Goal: Transaction & Acquisition: Book appointment/travel/reservation

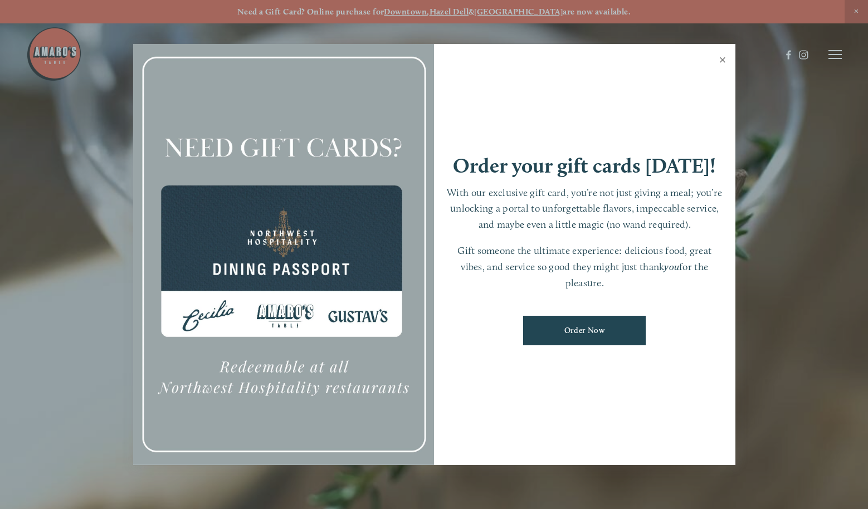
click at [721, 62] on link "Close" at bounding box center [723, 61] width 22 height 31
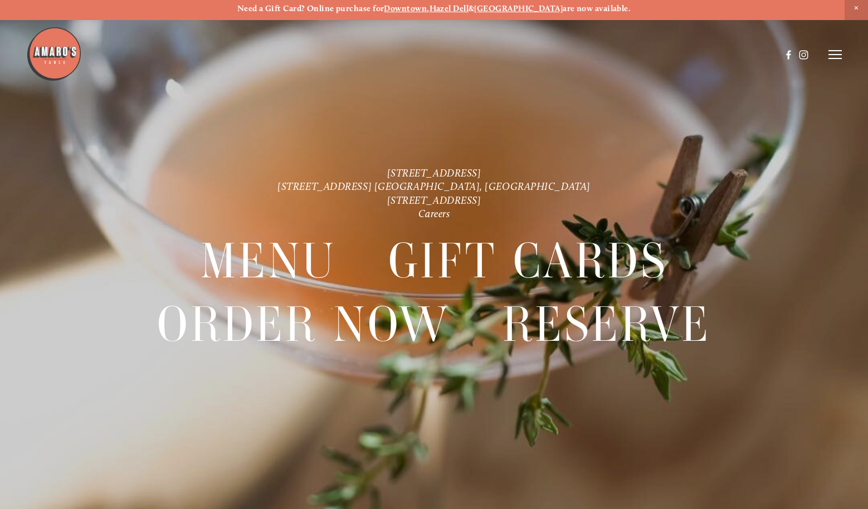
scroll to position [1, 0]
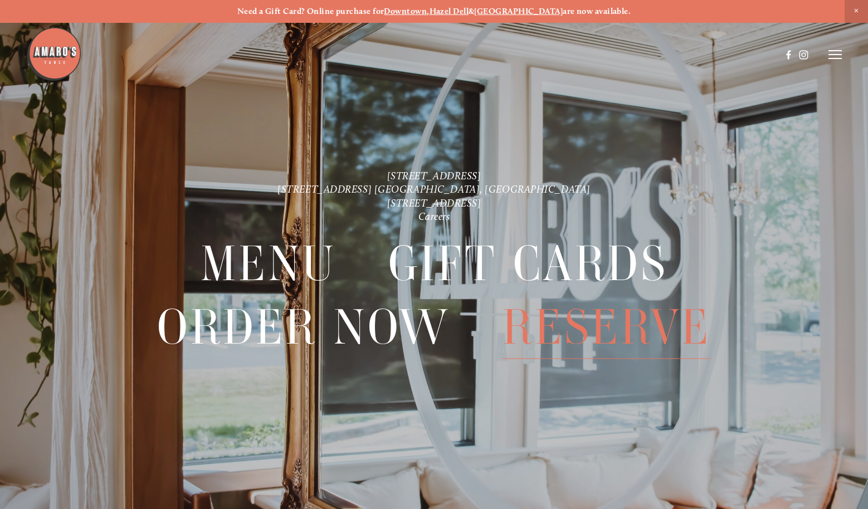
click at [567, 331] on span "Reserve" at bounding box center [606, 327] width 208 height 63
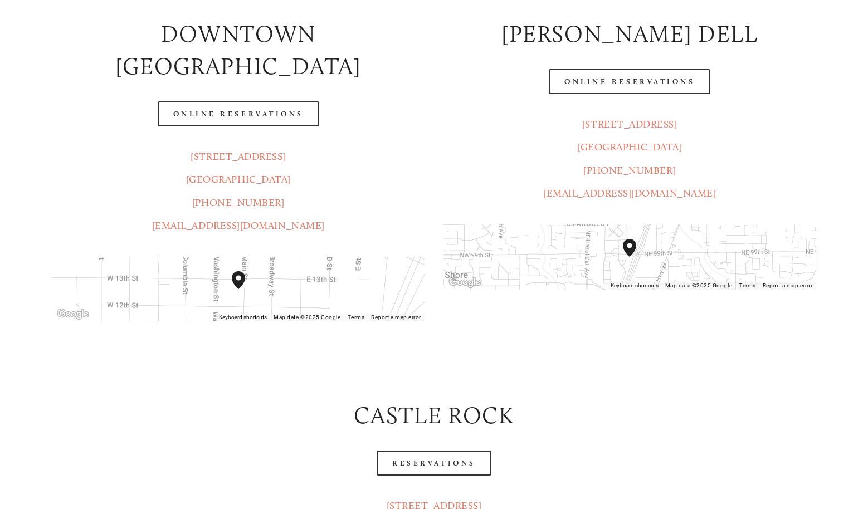
scroll to position [245, 0]
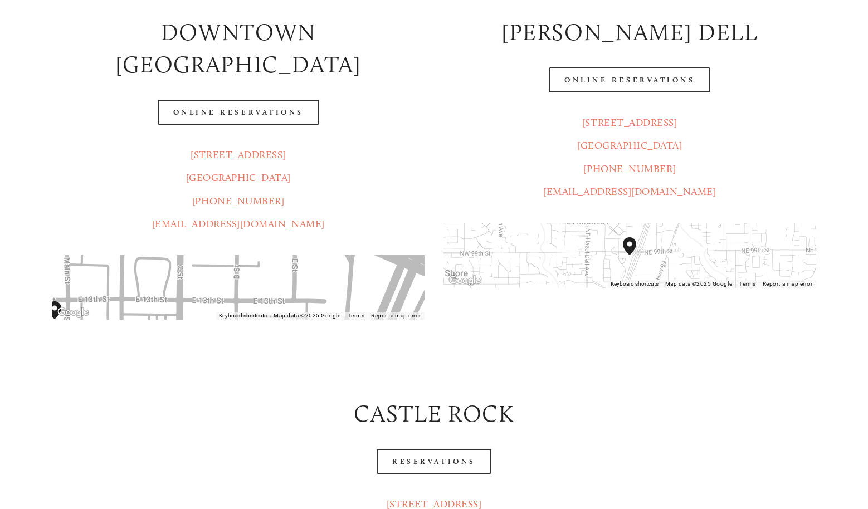
click at [259, 77] on header "Menu Order Now Visit Gallery 0" at bounding box center [434, 26] width 816 height 109
click at [257, 81] on header "Menu Order Now Visit Gallery 0" at bounding box center [434, 26] width 816 height 109
click at [247, 79] on header "Menu Order Now Visit Gallery 0" at bounding box center [434, 26] width 816 height 109
click at [251, 100] on link "Online Reservations" at bounding box center [238, 112] width 161 height 25
